Goal: Entertainment & Leisure: Browse casually

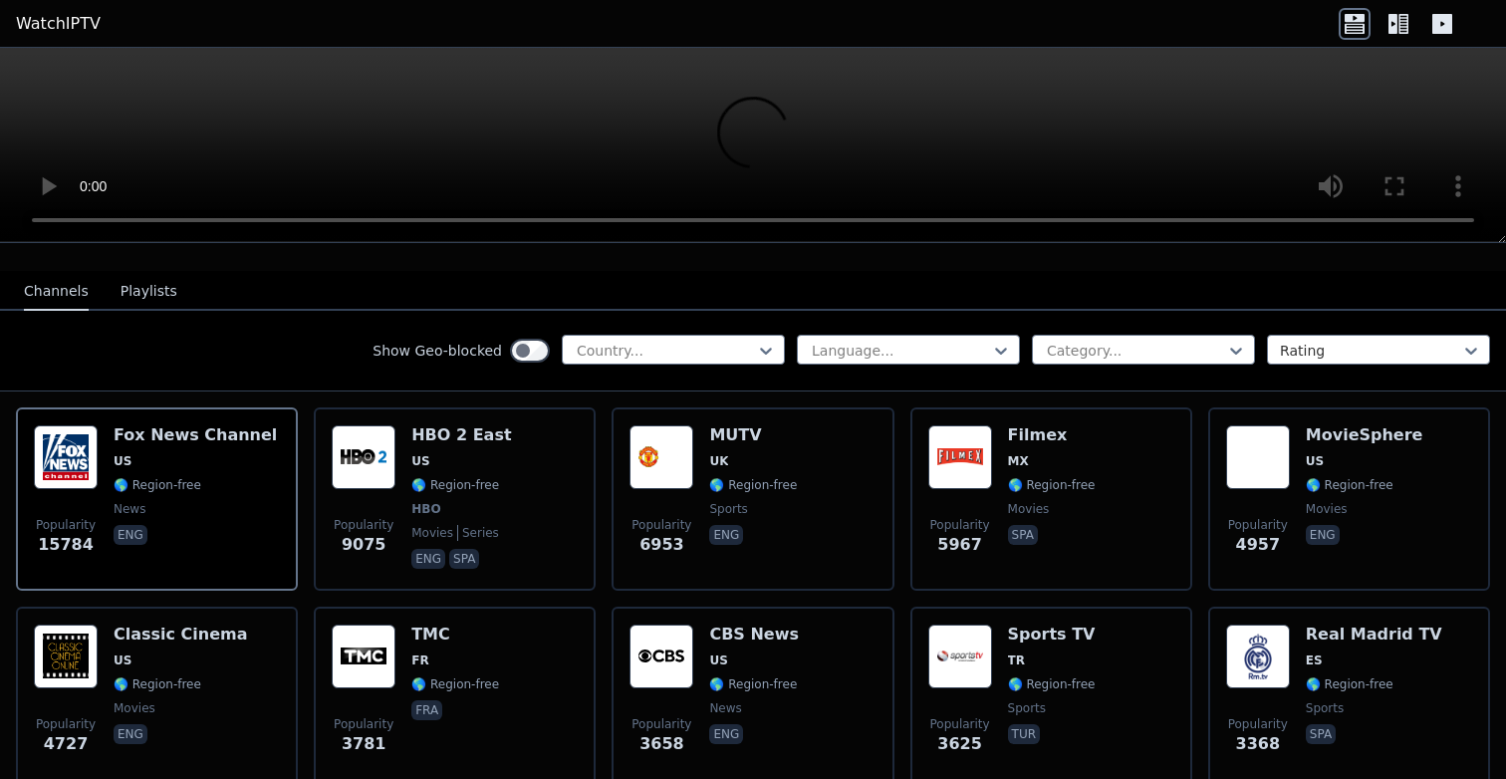
scroll to position [167, 0]
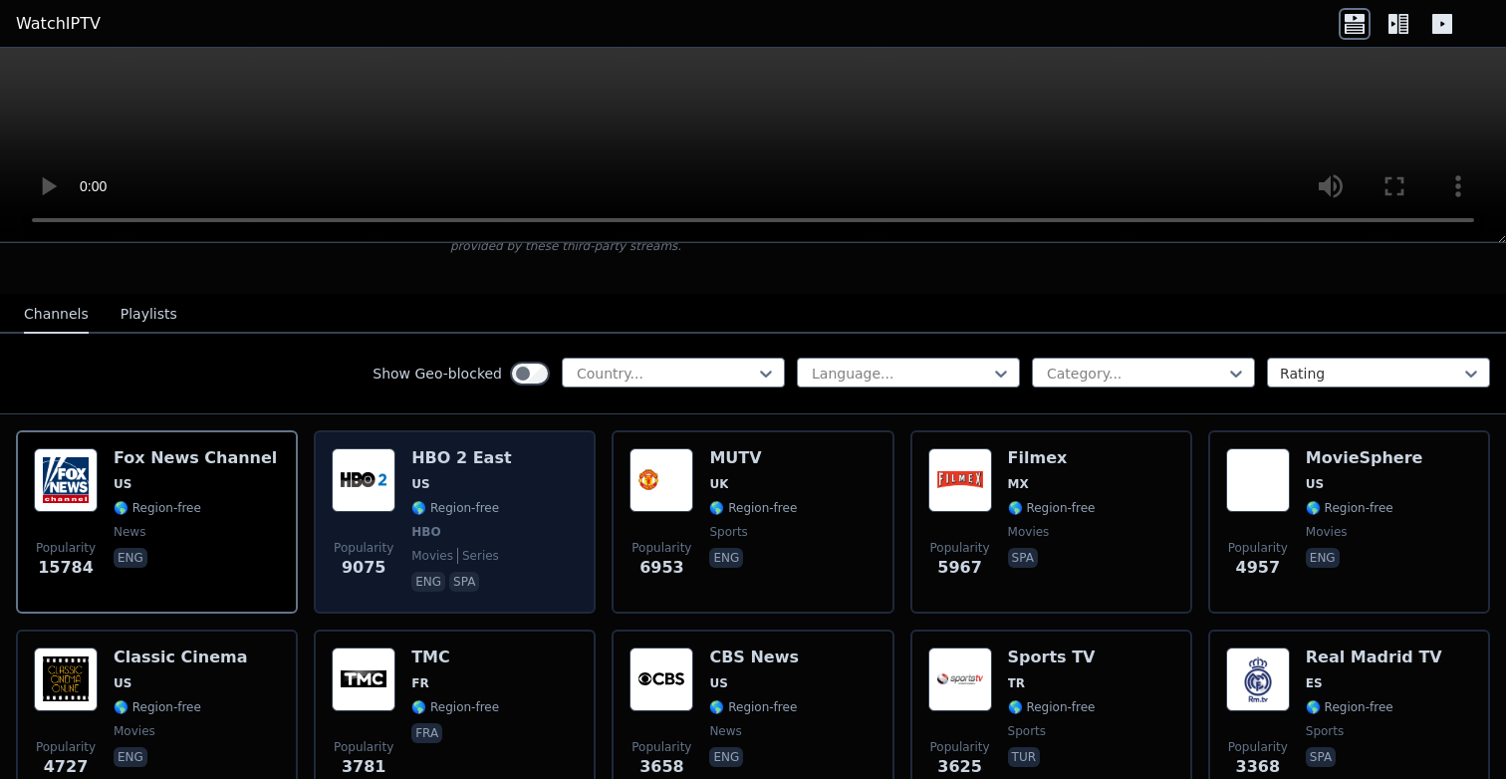
click at [441, 463] on h6 "HBO 2 East" at bounding box center [461, 458] width 100 height 20
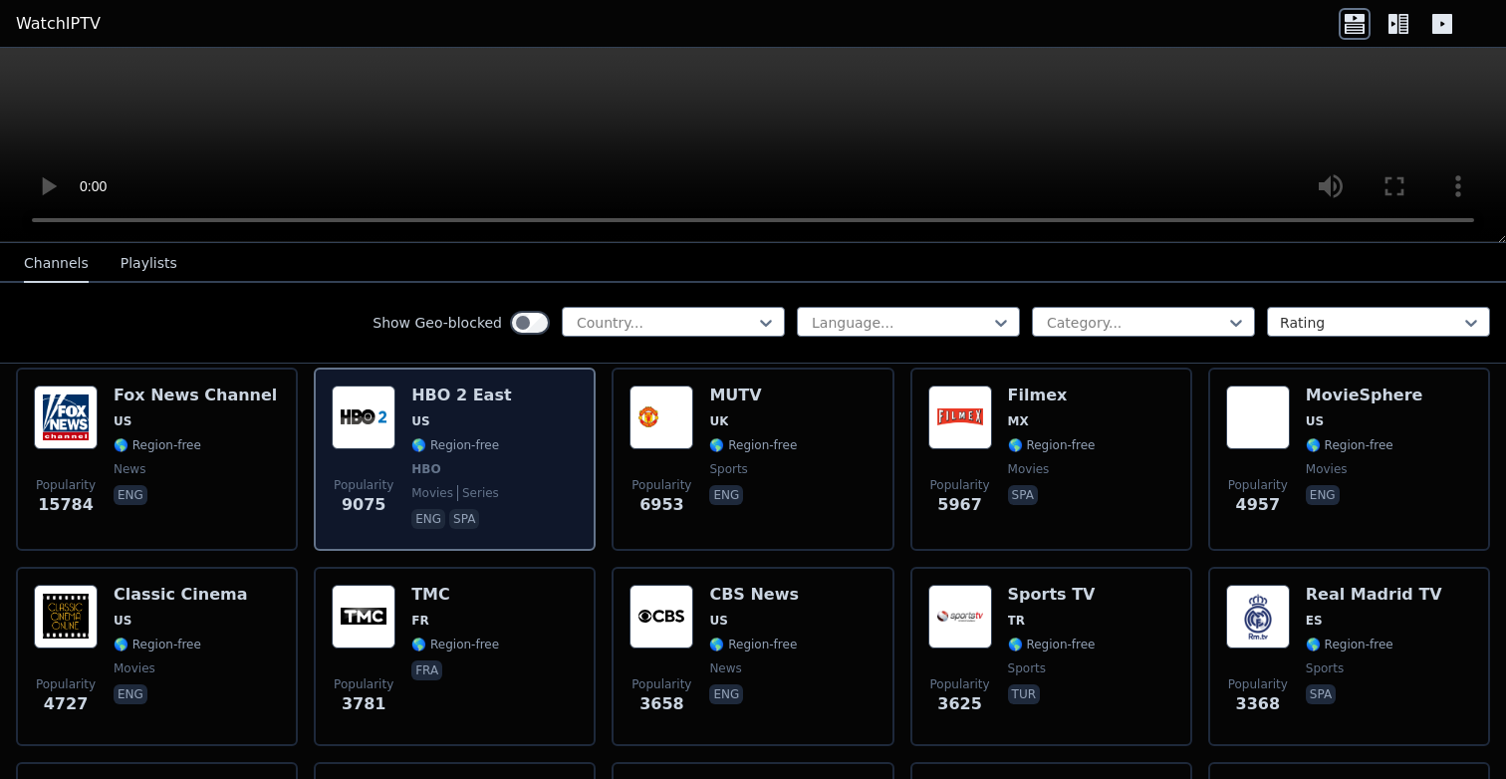
scroll to position [141, 0]
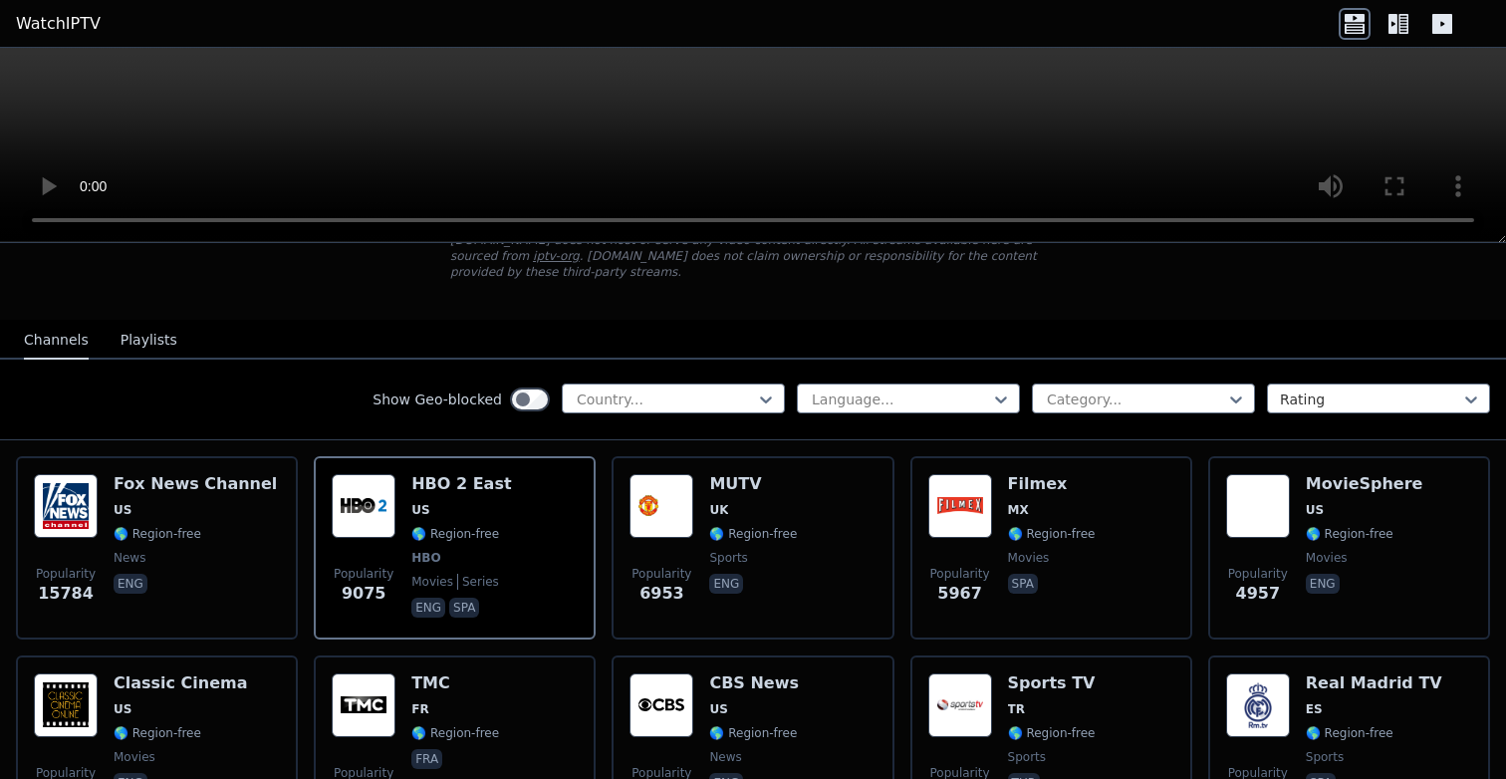
click at [142, 349] on button "Playlists" at bounding box center [148, 341] width 57 height 38
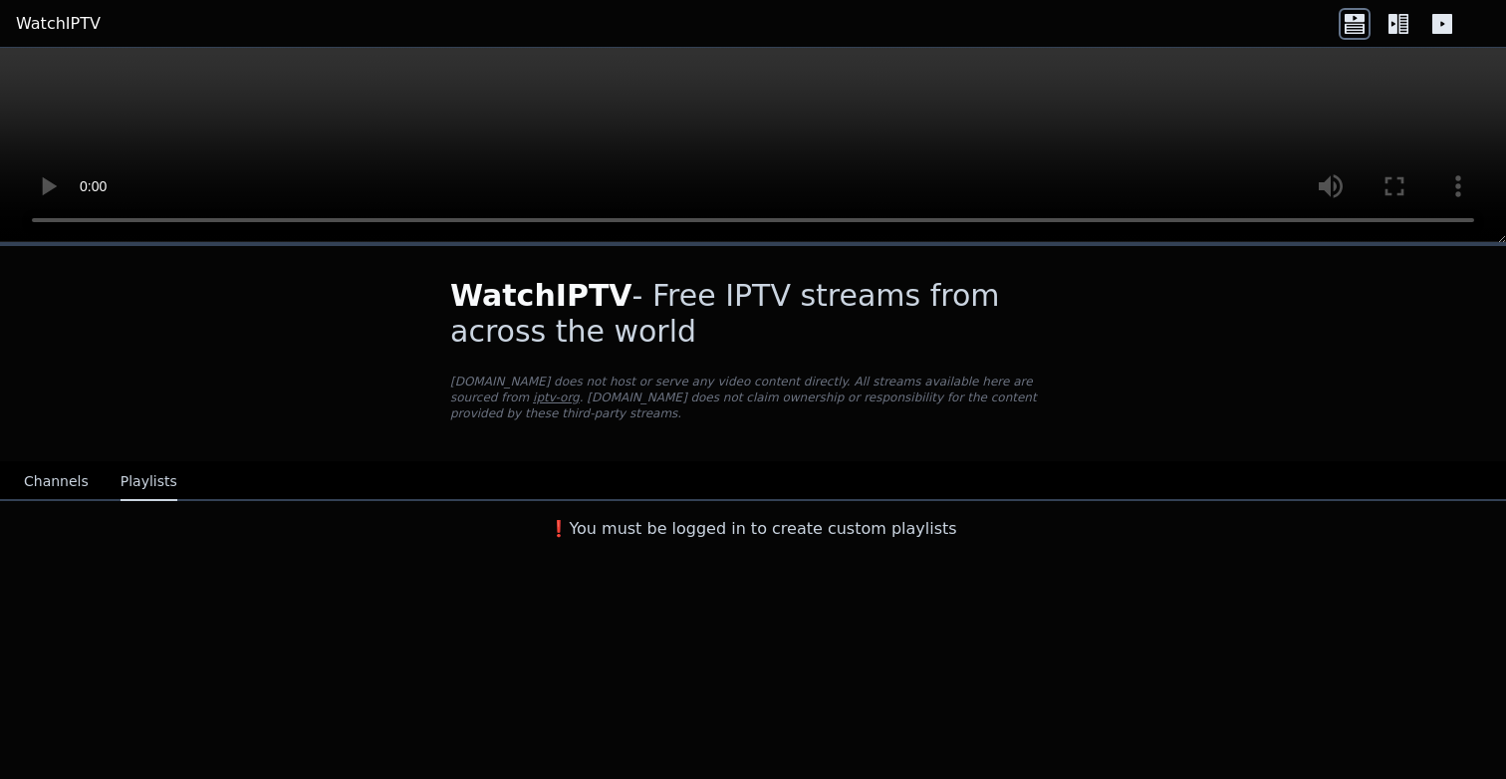
scroll to position [0, 0]
click at [56, 474] on button "Channels" at bounding box center [56, 482] width 65 height 38
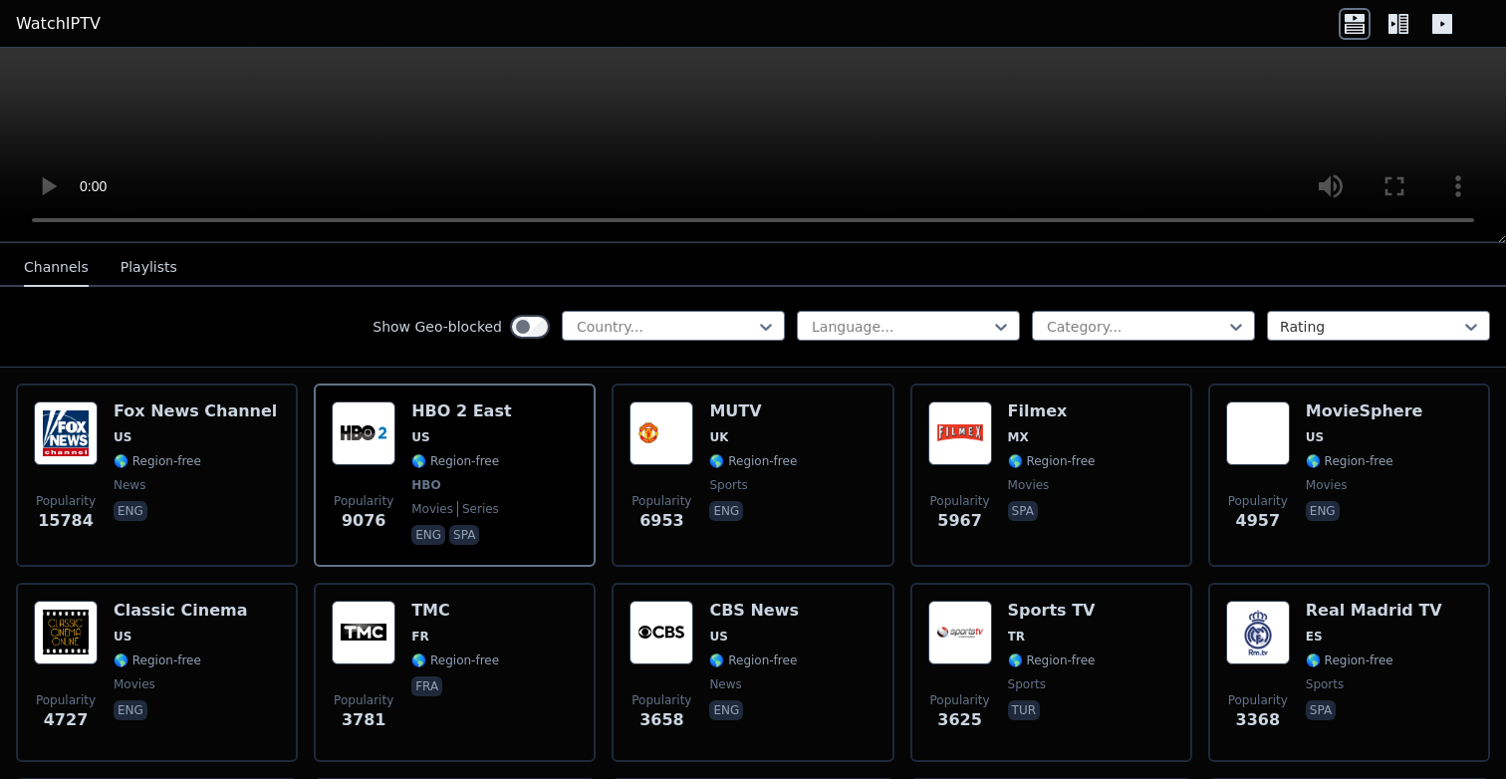
scroll to position [209, 0]
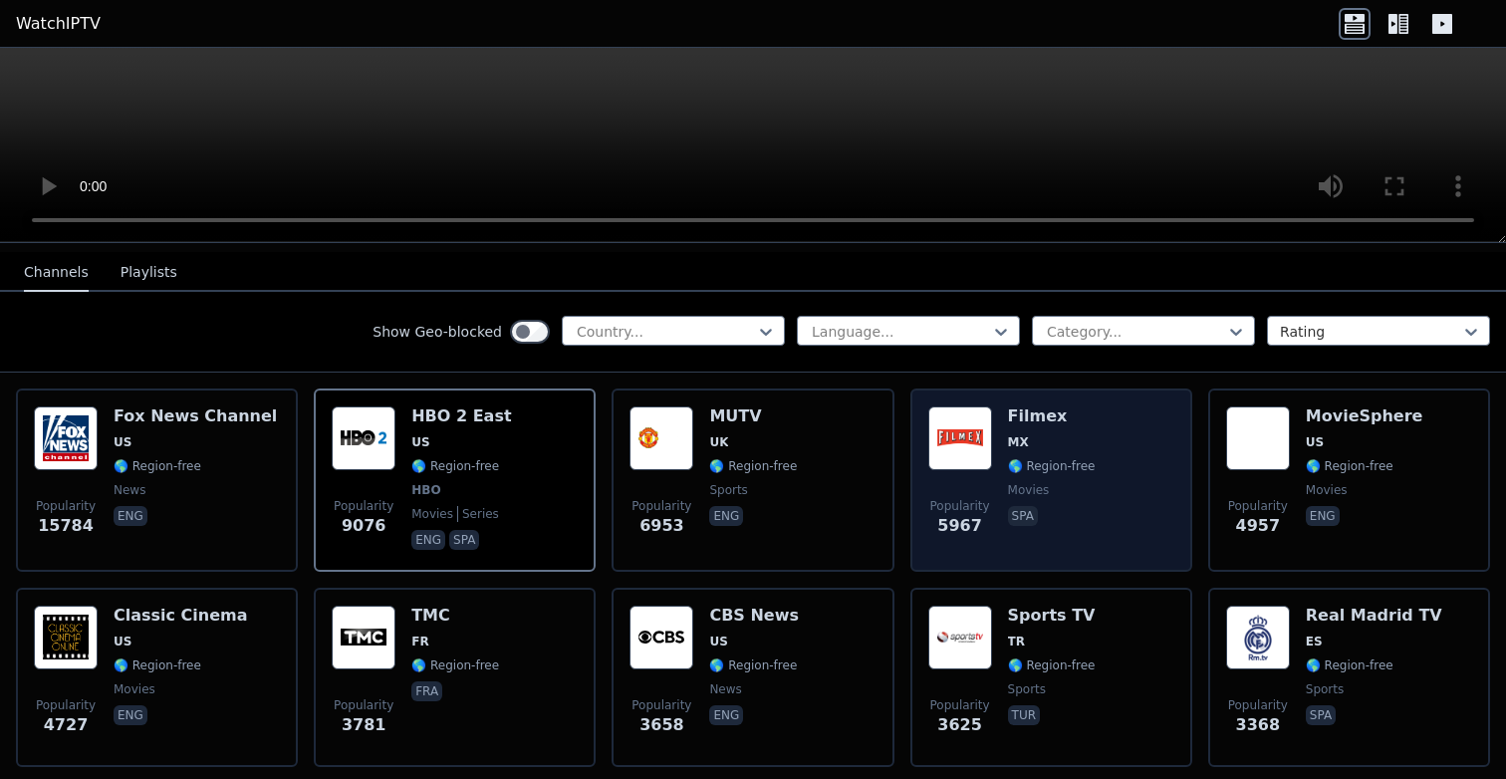
click at [1107, 501] on div "Popularity 5967 Filmex MX 🌎 Region-free movies spa" at bounding box center [1051, 479] width 246 height 147
click at [973, 520] on span "5967" at bounding box center [959, 526] width 45 height 24
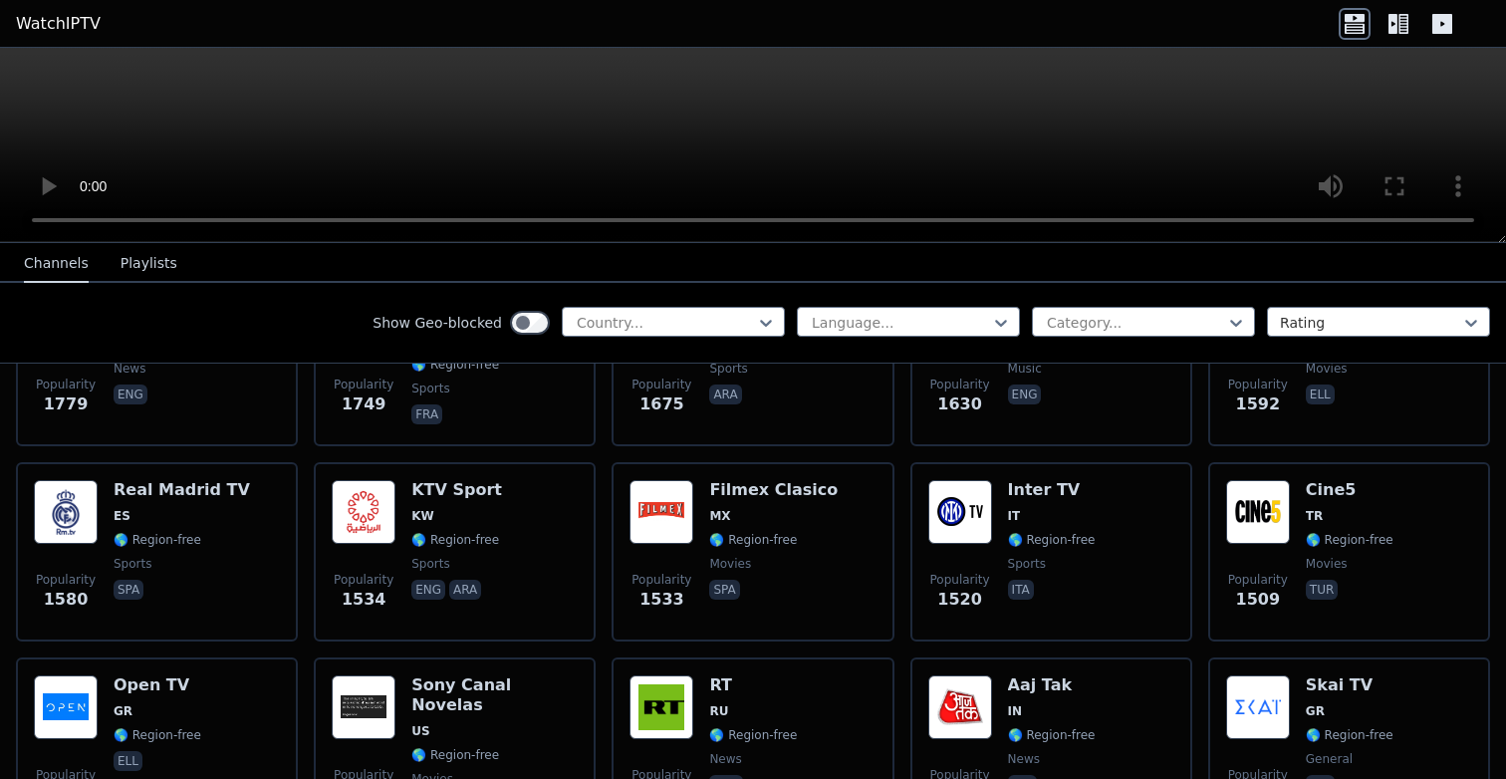
scroll to position [1599, 0]
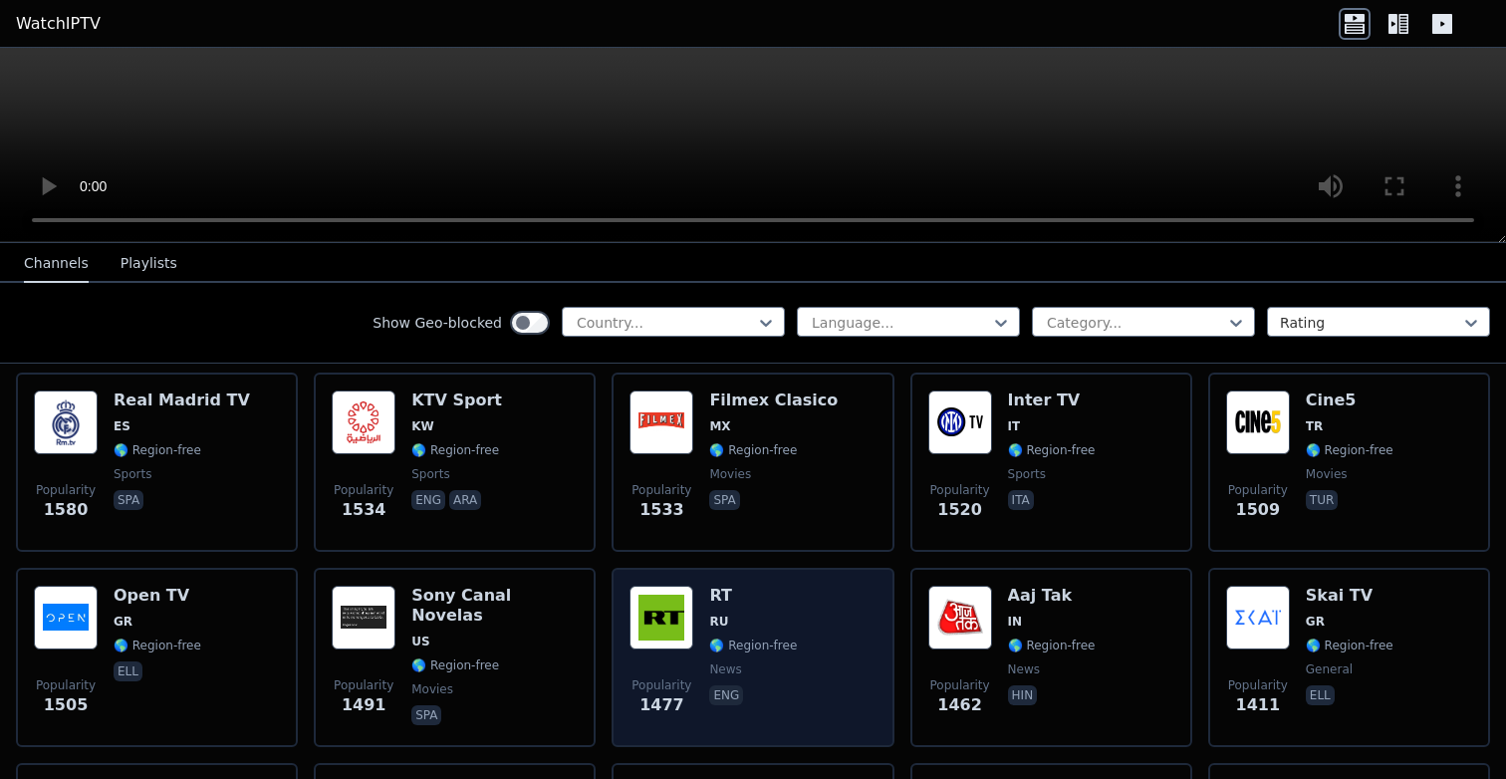
click at [770, 614] on span "RU" at bounding box center [753, 621] width 88 height 16
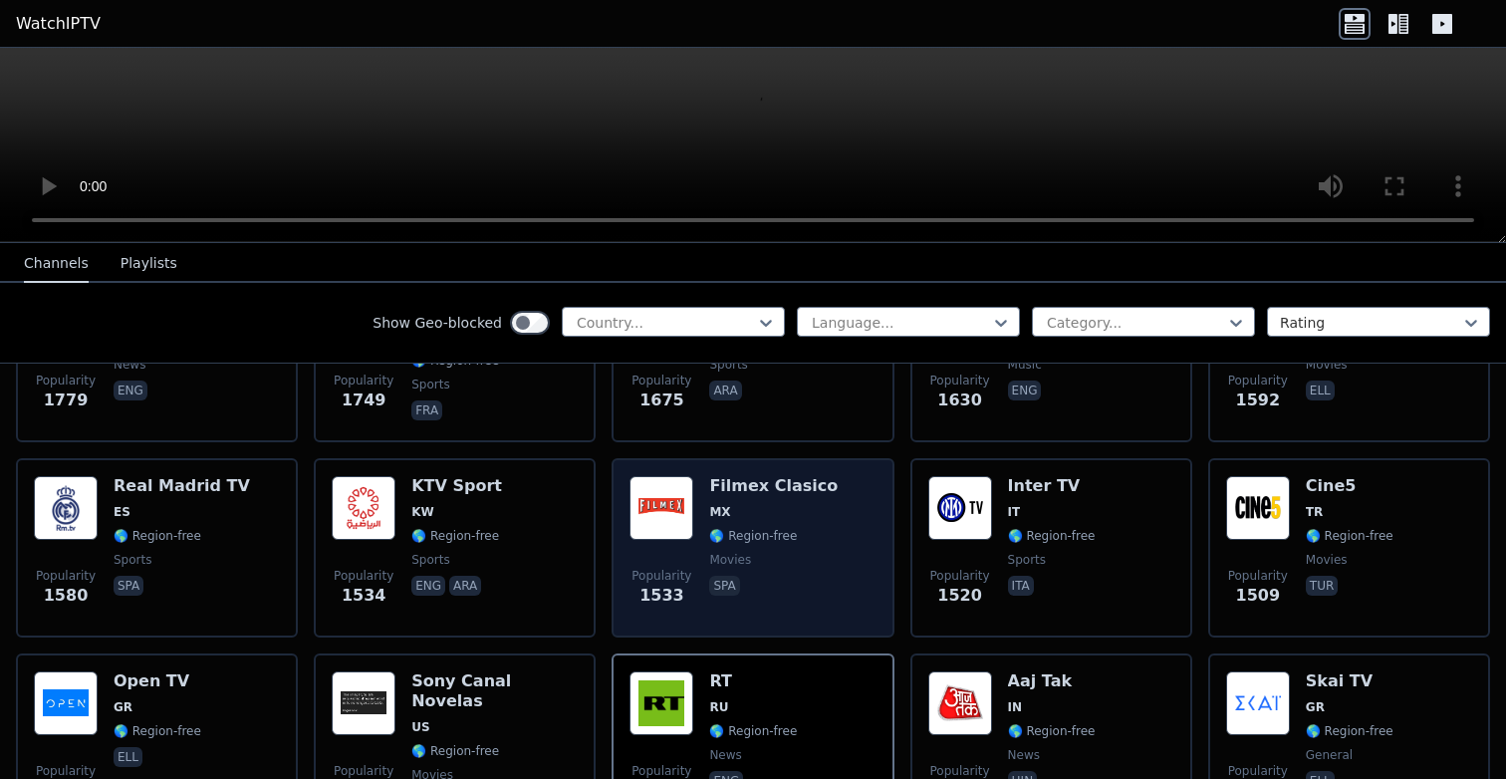
scroll to position [1531, 0]
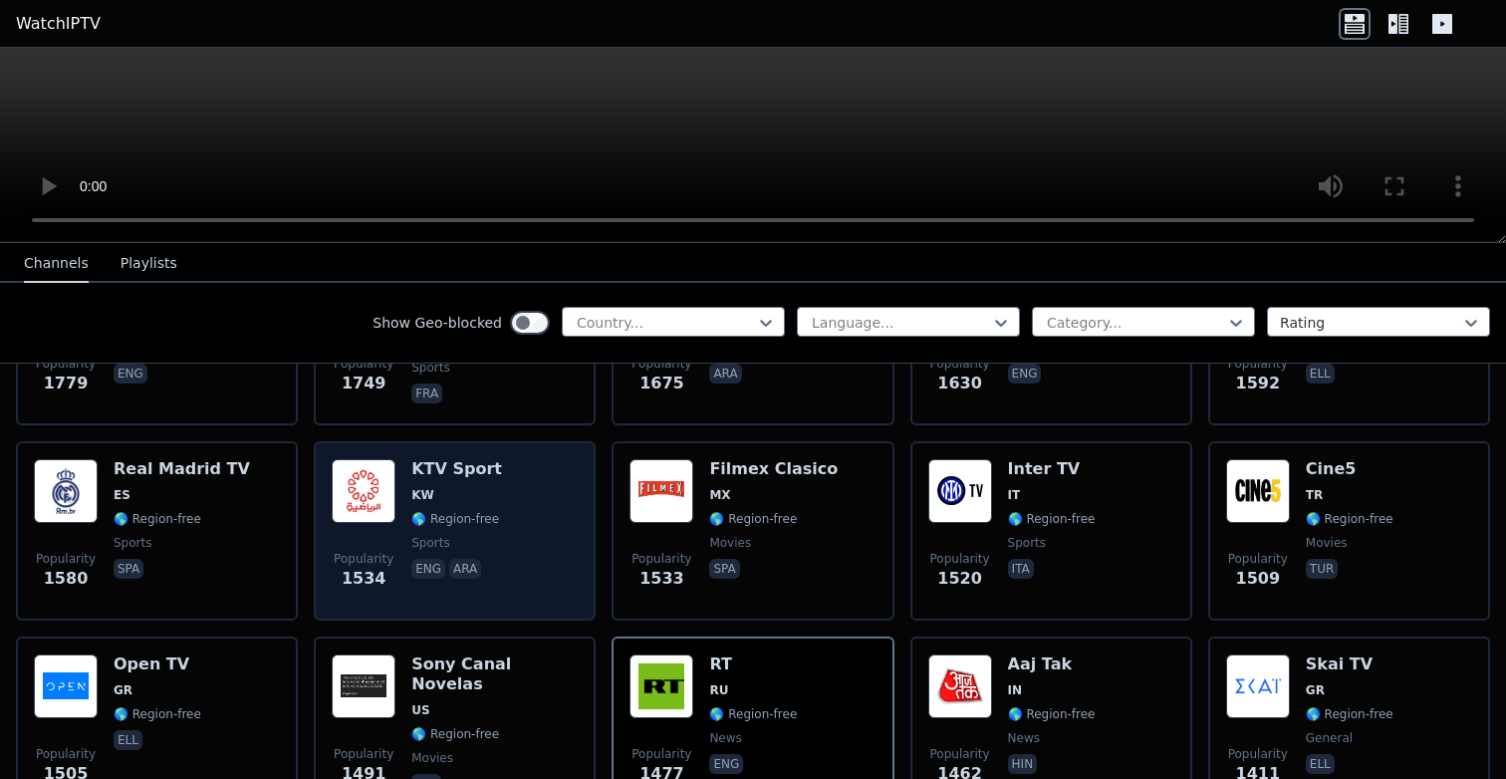
click at [503, 533] on div "Popularity 1534 KTV Sport KW 🌎 Region-free sports eng ara" at bounding box center [455, 530] width 246 height 143
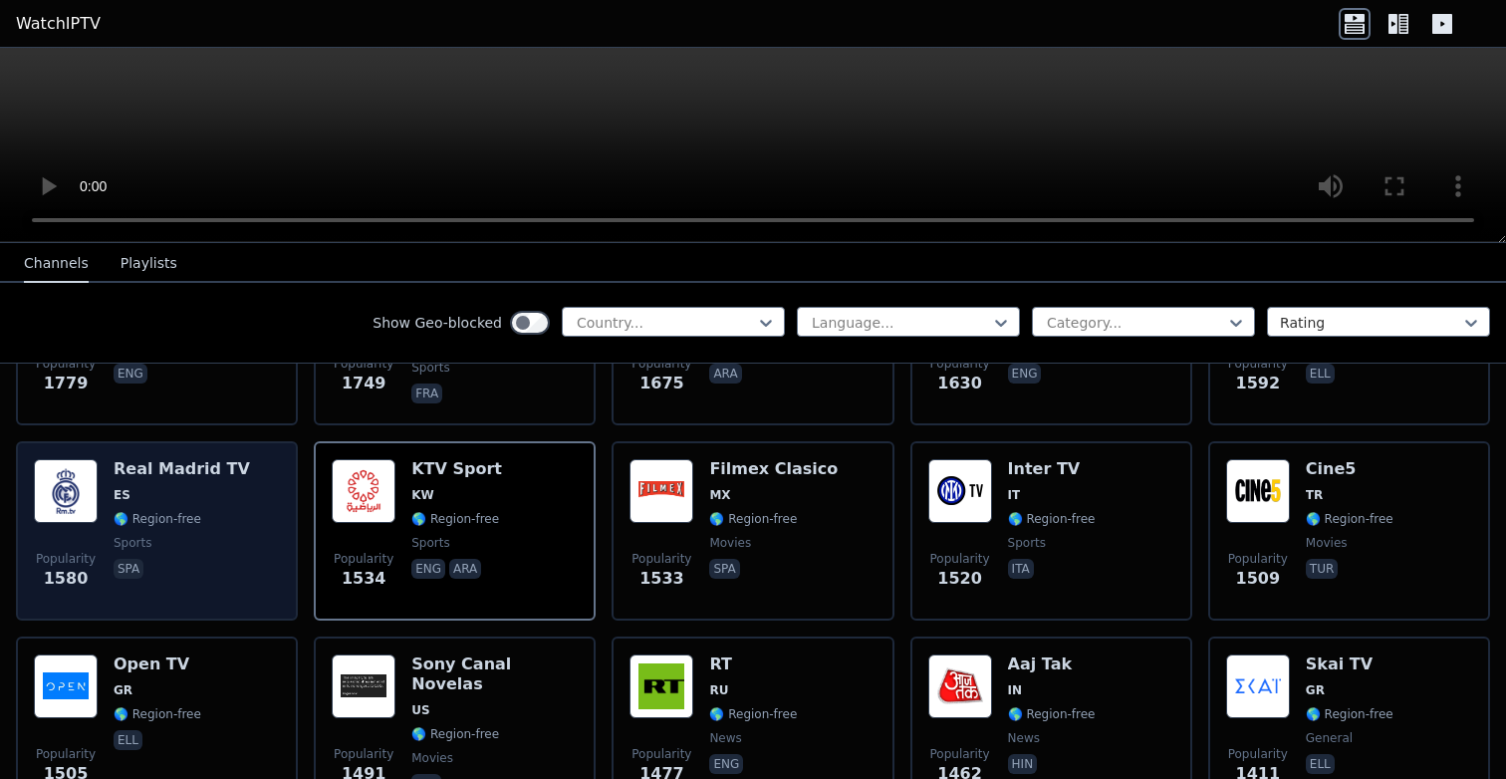
click at [219, 499] on span "ES" at bounding box center [182, 495] width 136 height 16
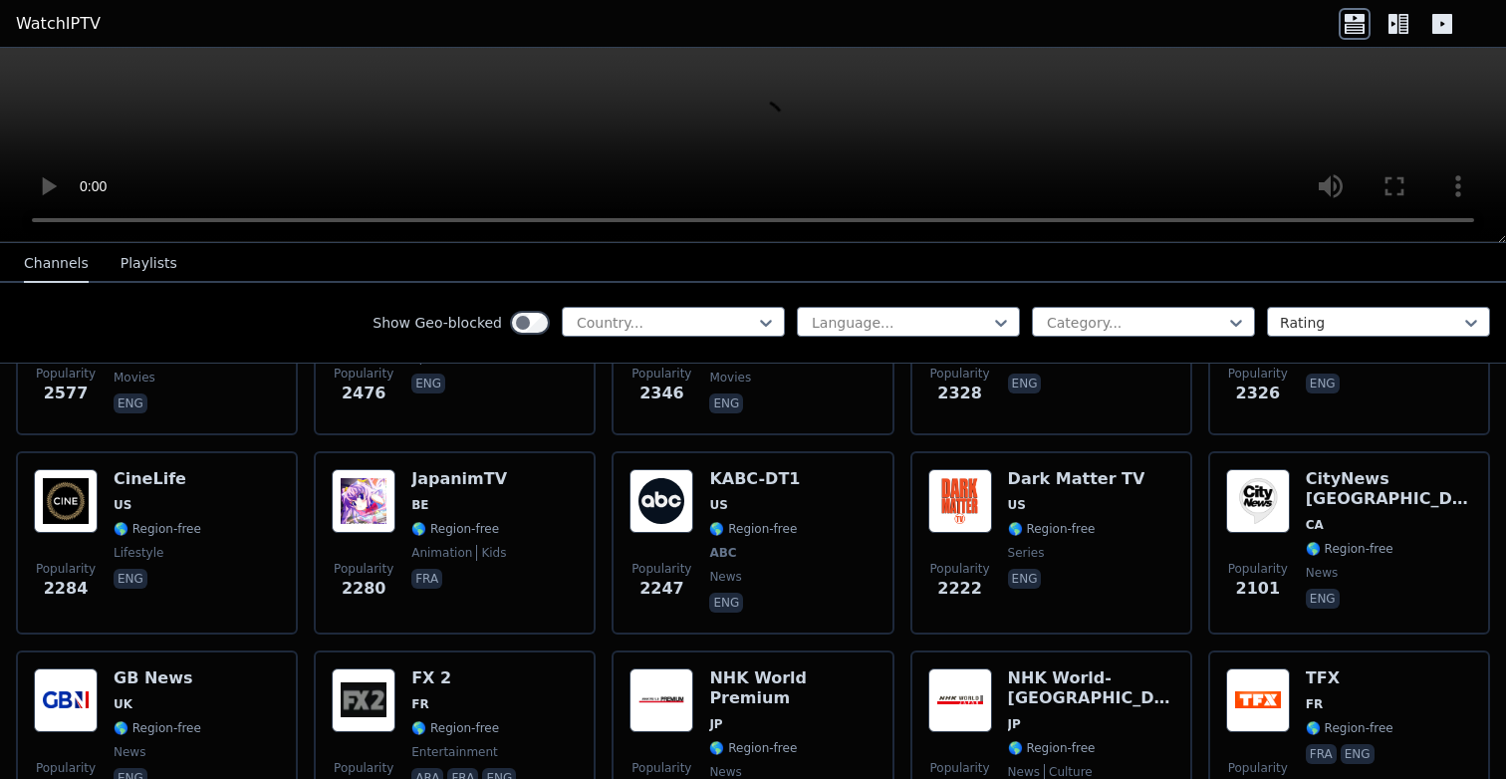
scroll to position [692, 0]
